Goal: Find specific page/section

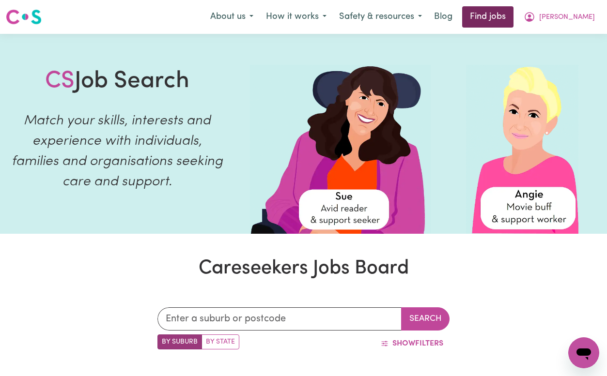
click at [511, 25] on link "Find jobs" at bounding box center [487, 16] width 51 height 21
click at [512, 19] on link "Find jobs" at bounding box center [487, 16] width 51 height 21
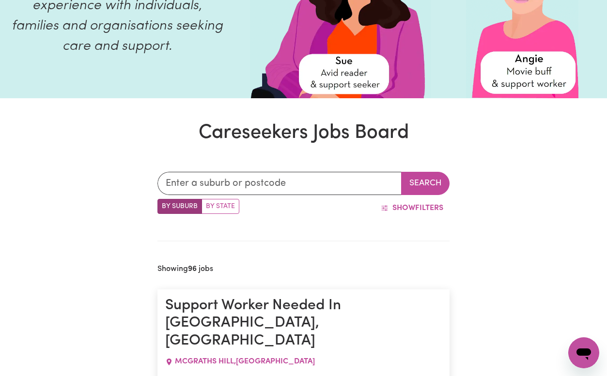
scroll to position [161, 0]
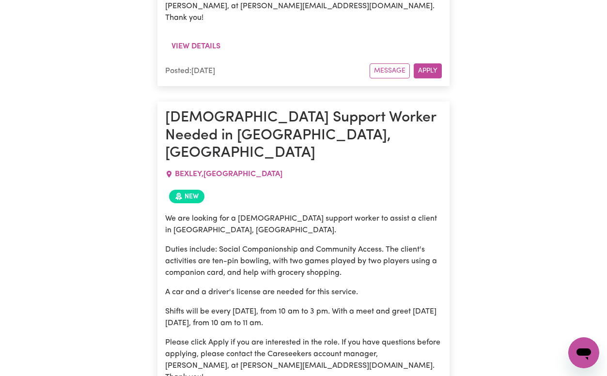
scroll to position [708, 0]
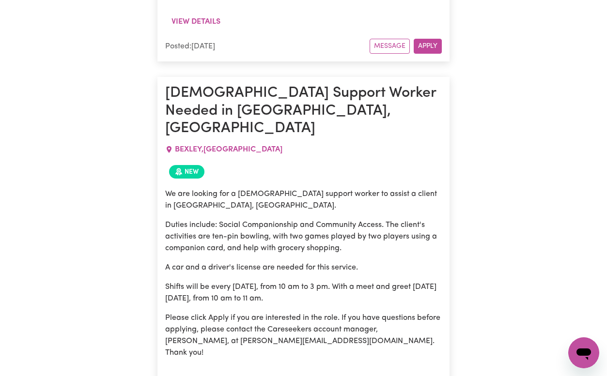
click at [211, 372] on button "View details" at bounding box center [196, 381] width 62 height 18
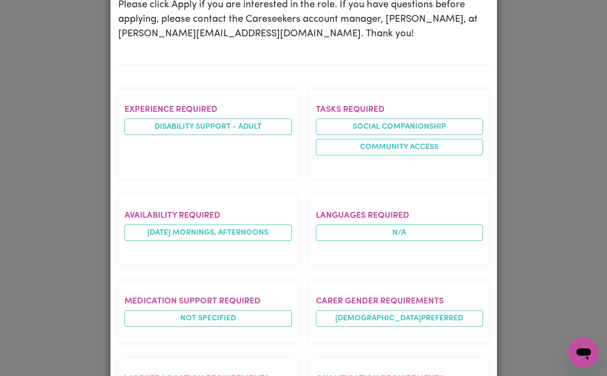
scroll to position [0, 0]
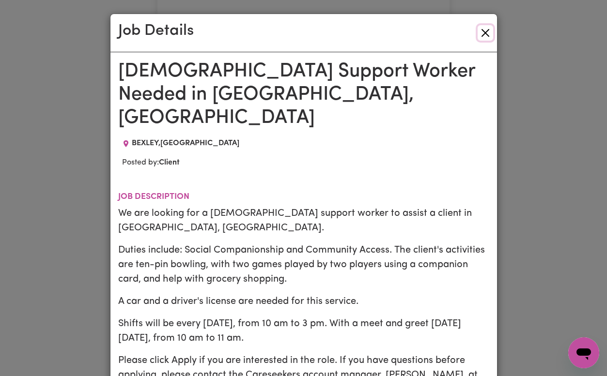
click at [487, 36] on button "Close" at bounding box center [485, 32] width 15 height 15
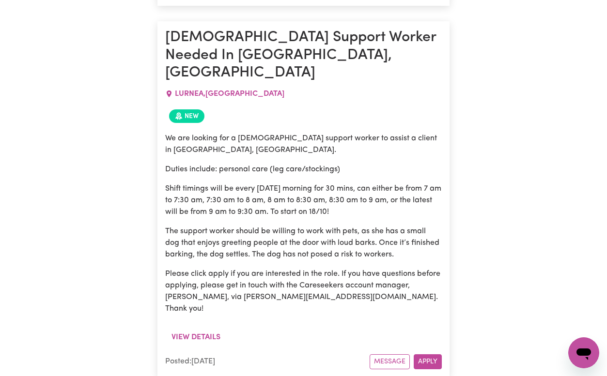
scroll to position [6787, 0]
